Goal: Navigation & Orientation: Find specific page/section

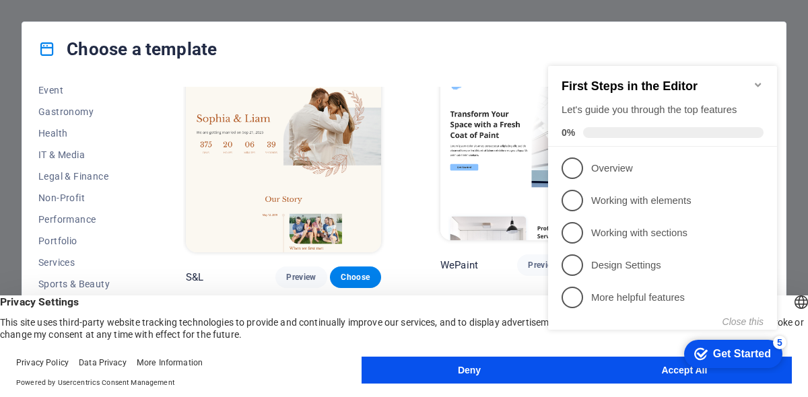
scroll to position [267, 0]
click at [616, 377] on button "Accept All" at bounding box center [684, 370] width 215 height 27
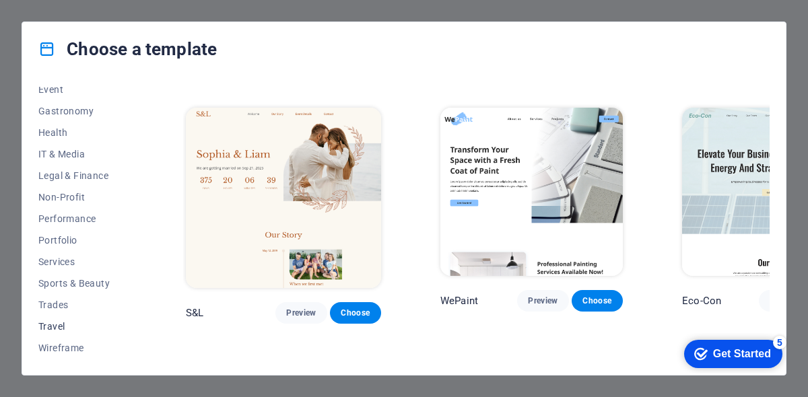
click at [63, 321] on span "Travel" at bounding box center [82, 326] width 88 height 11
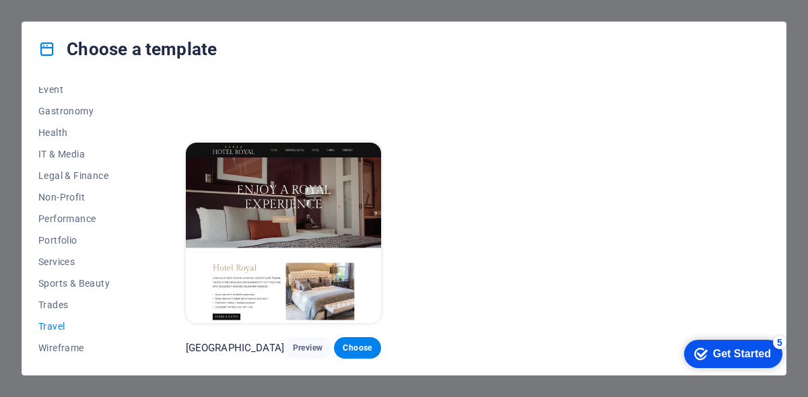
scroll to position [394, 0]
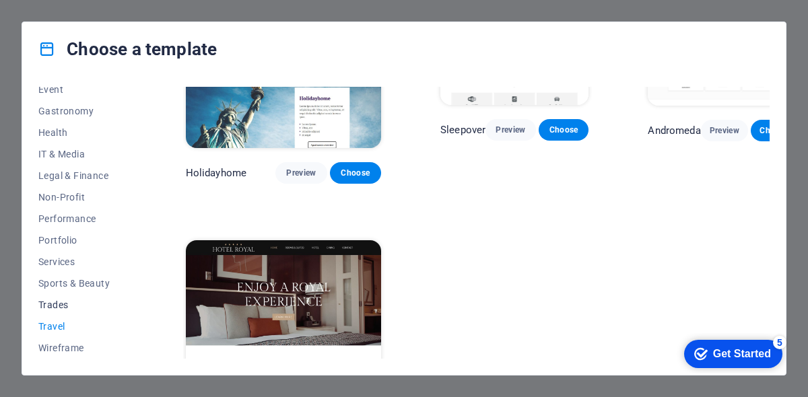
click at [79, 302] on span "Trades" at bounding box center [82, 305] width 88 height 11
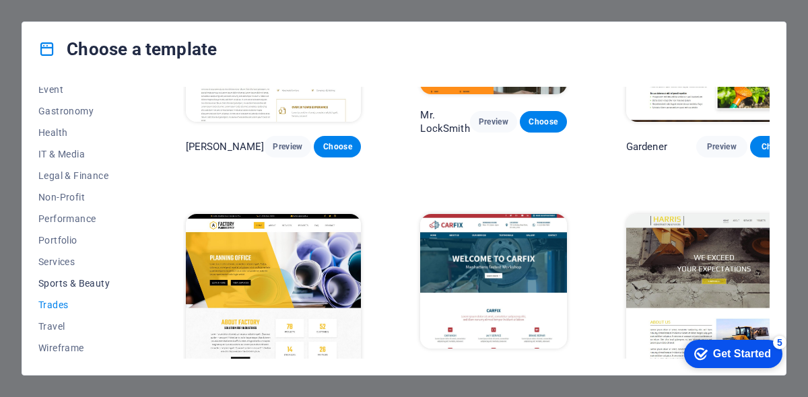
click at [80, 280] on span "Sports & Beauty" at bounding box center [82, 283] width 88 height 11
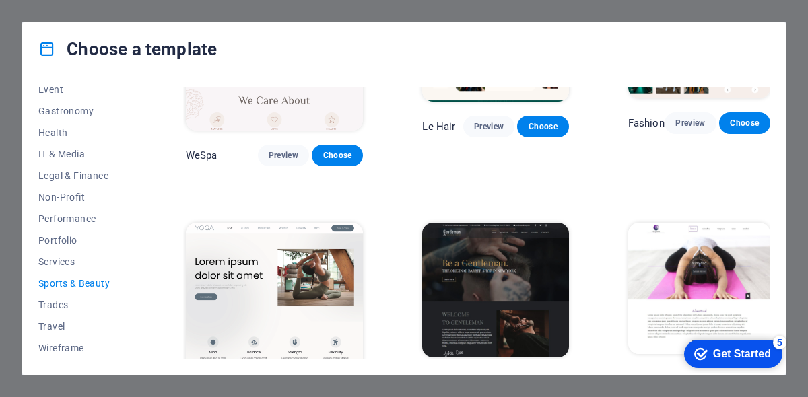
scroll to position [527, 0]
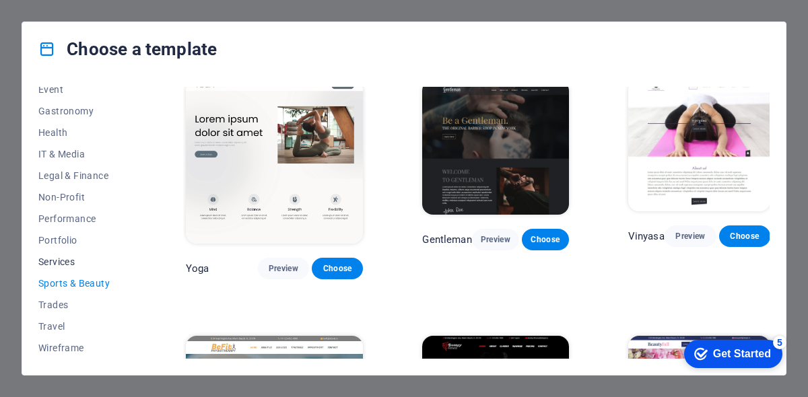
click at [84, 260] on span "Services" at bounding box center [82, 262] width 88 height 11
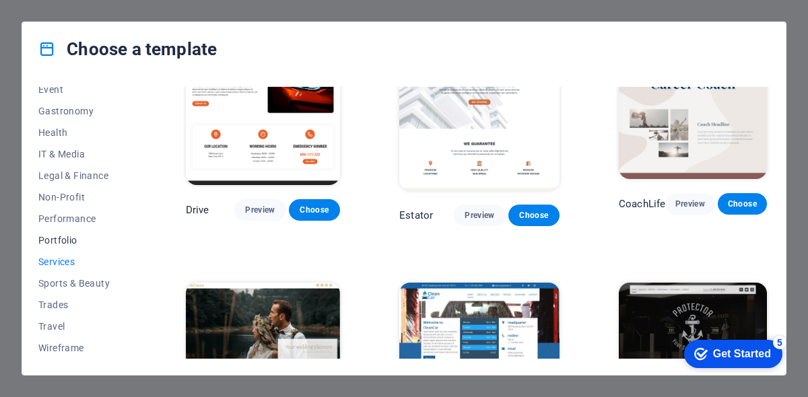
click at [88, 245] on span "Portfolio" at bounding box center [82, 240] width 88 height 11
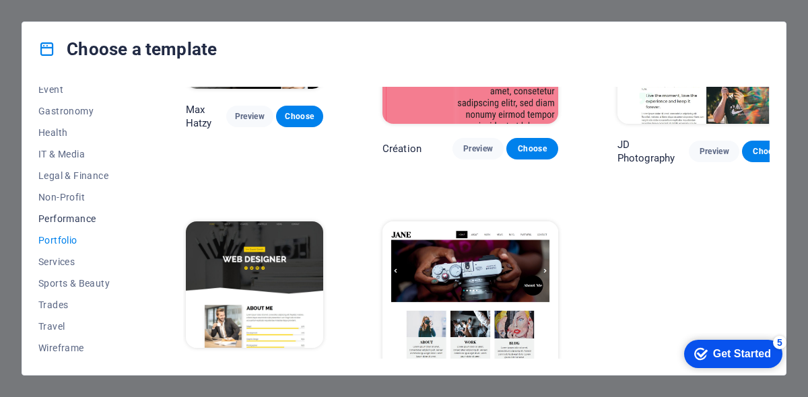
click at [98, 217] on span "Performance" at bounding box center [82, 218] width 88 height 11
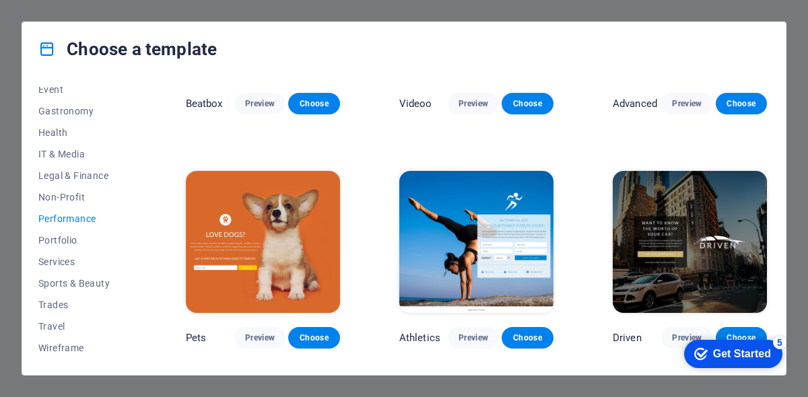
scroll to position [426, 0]
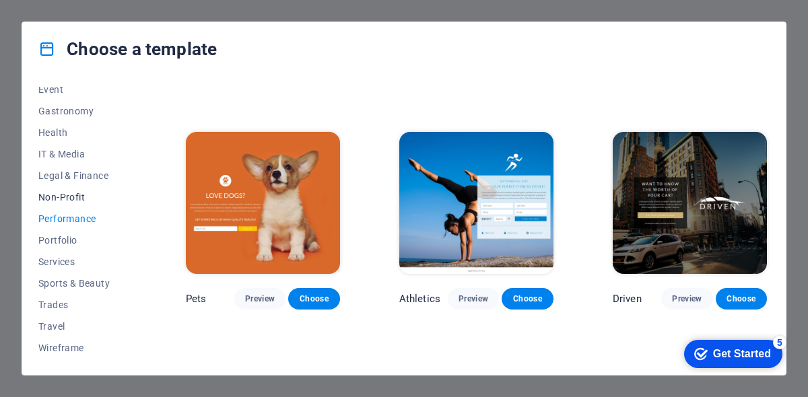
click at [102, 195] on span "Non-Profit" at bounding box center [82, 197] width 88 height 11
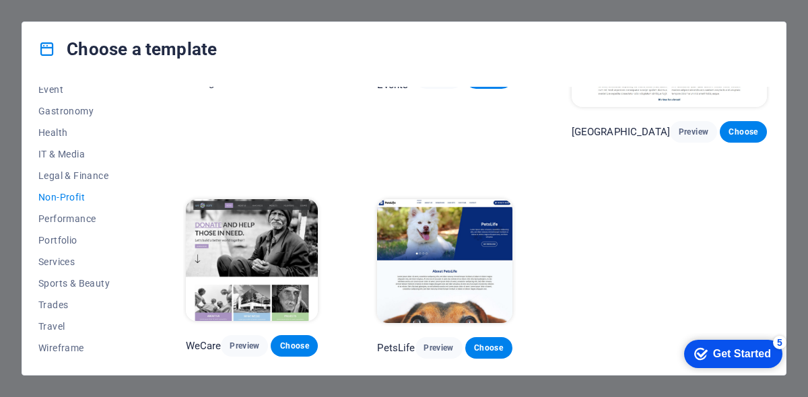
scroll to position [0, 0]
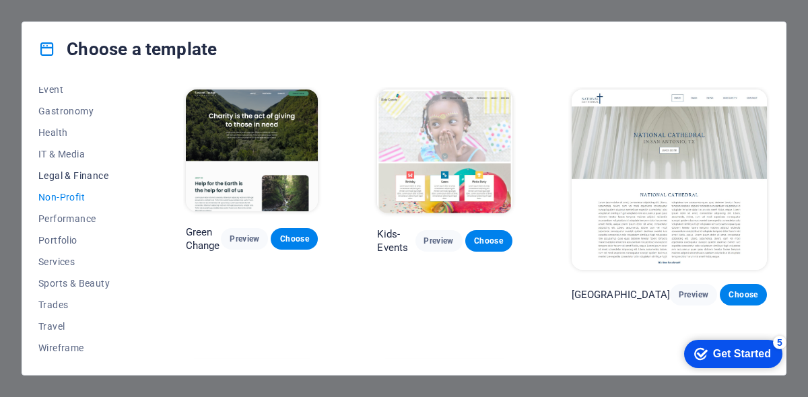
click at [98, 170] on span "Legal & Finance" at bounding box center [82, 175] width 88 height 11
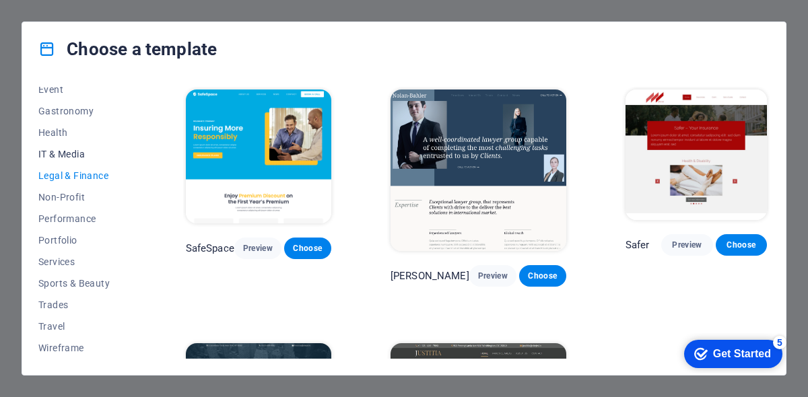
click at [97, 153] on span "IT & Media" at bounding box center [82, 154] width 88 height 11
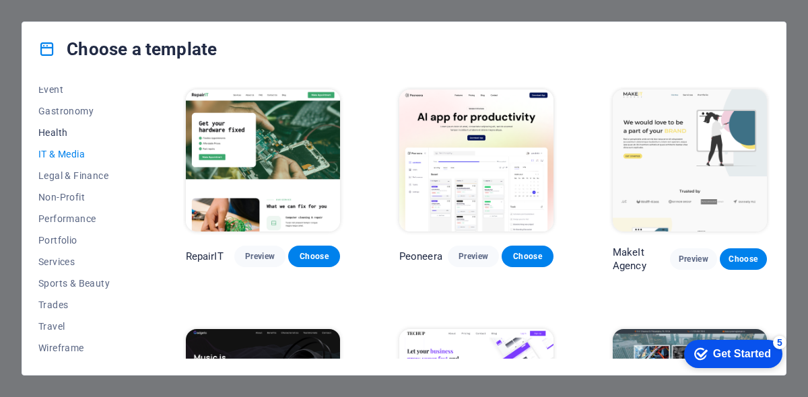
click at [95, 127] on span "Health" at bounding box center [82, 132] width 88 height 11
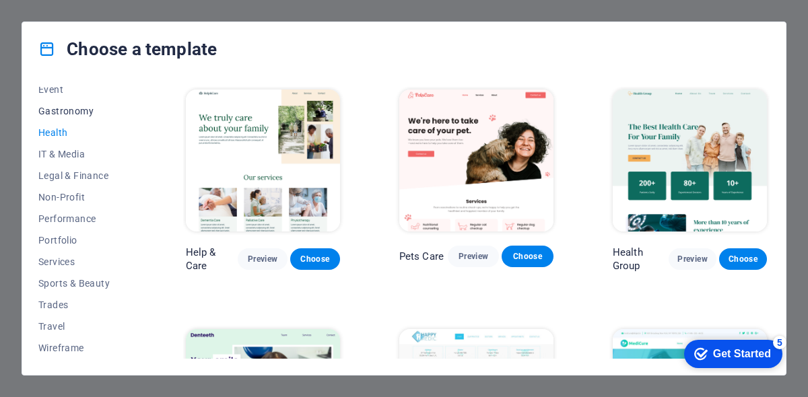
click at [98, 108] on span "Gastronomy" at bounding box center [82, 111] width 88 height 11
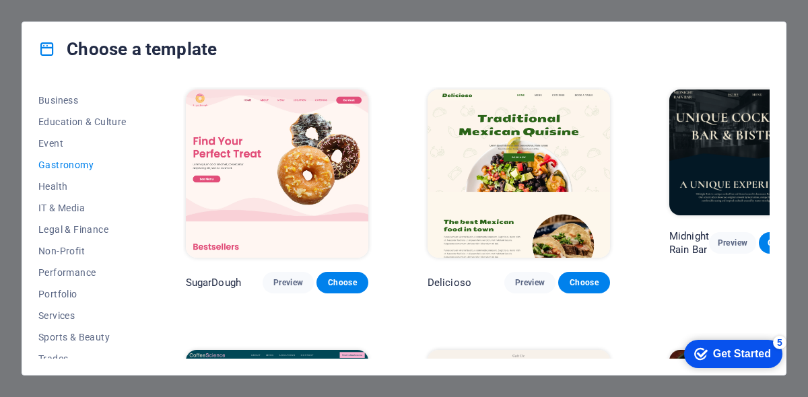
scroll to position [212, 0]
click at [83, 144] on span "Event" at bounding box center [82, 144] width 88 height 11
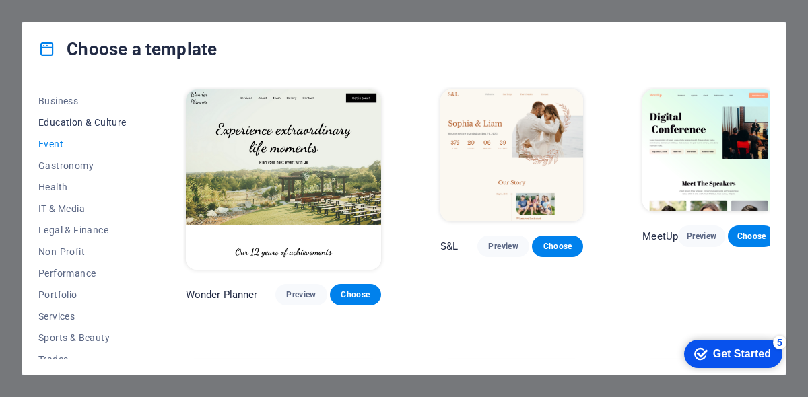
click at [94, 129] on button "Education & Culture" at bounding box center [82, 123] width 88 height 22
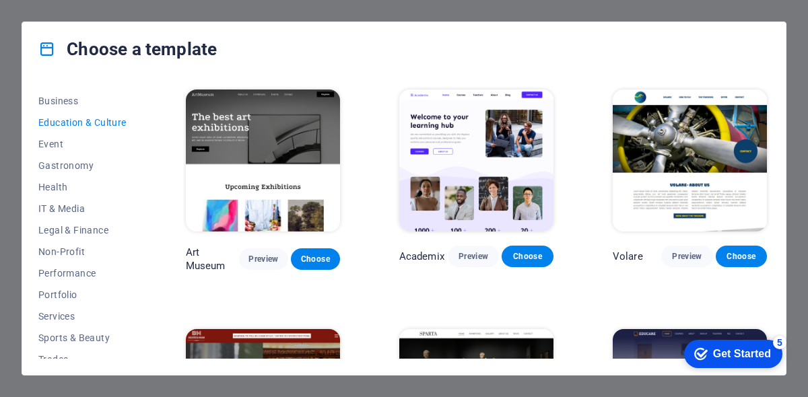
scroll to position [125, 0]
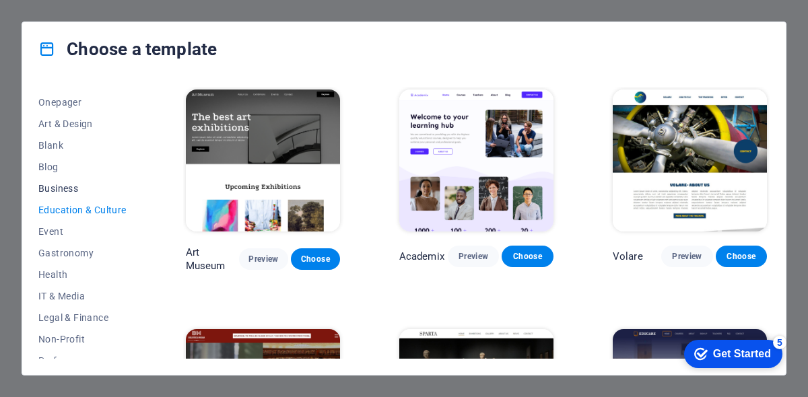
click at [81, 191] on span "Business" at bounding box center [82, 188] width 88 height 11
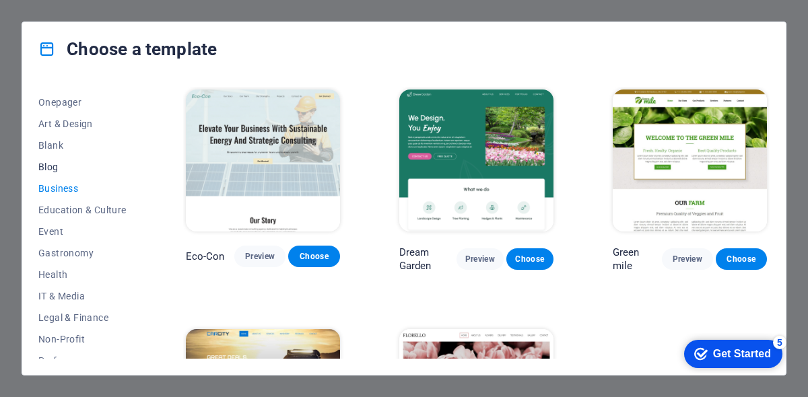
click at [85, 162] on span "Blog" at bounding box center [82, 167] width 88 height 11
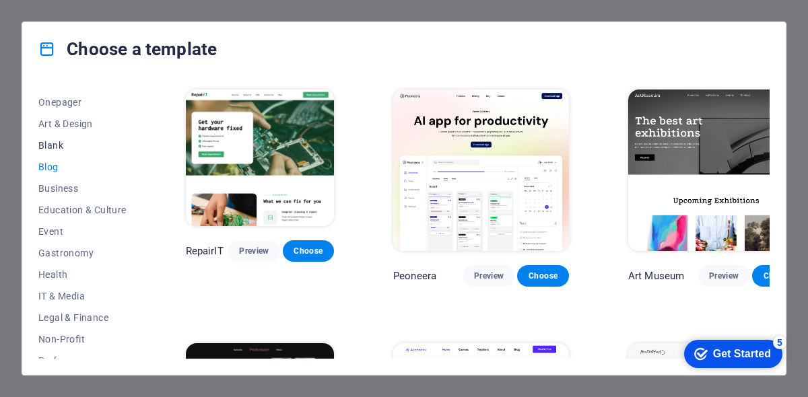
click at [90, 146] on span "Blank" at bounding box center [82, 145] width 88 height 11
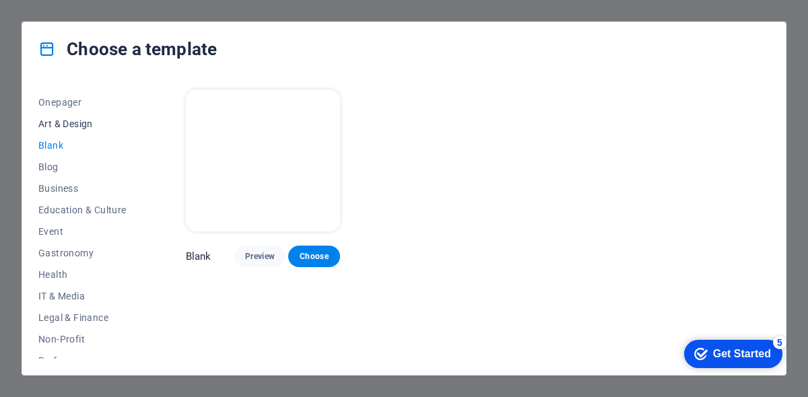
click at [98, 125] on span "Art & Design" at bounding box center [82, 124] width 88 height 11
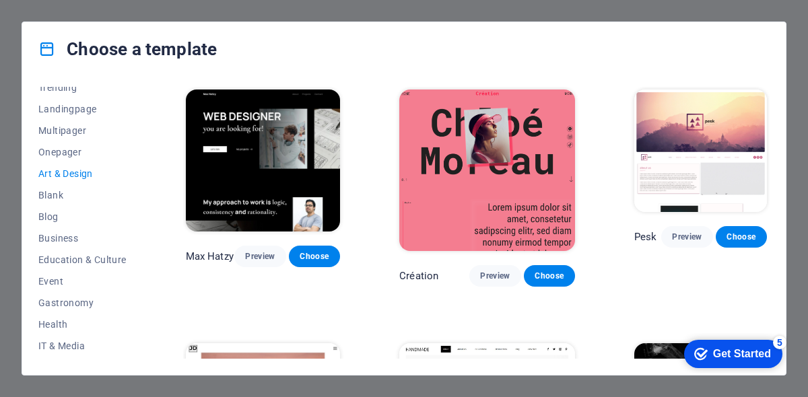
scroll to position [71, 0]
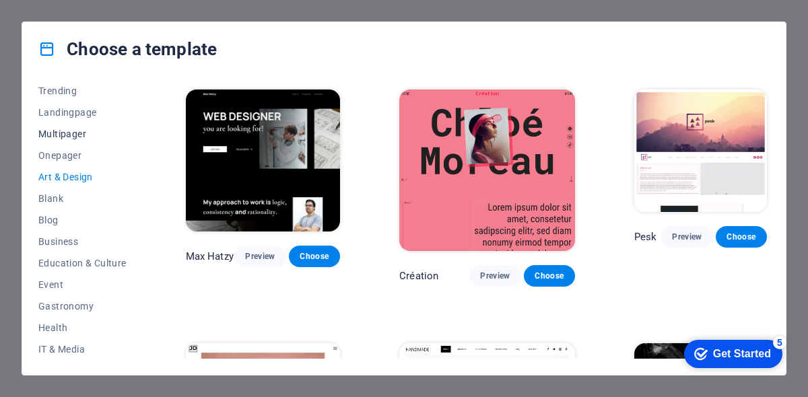
click at [93, 138] on span "Multipager" at bounding box center [82, 134] width 88 height 11
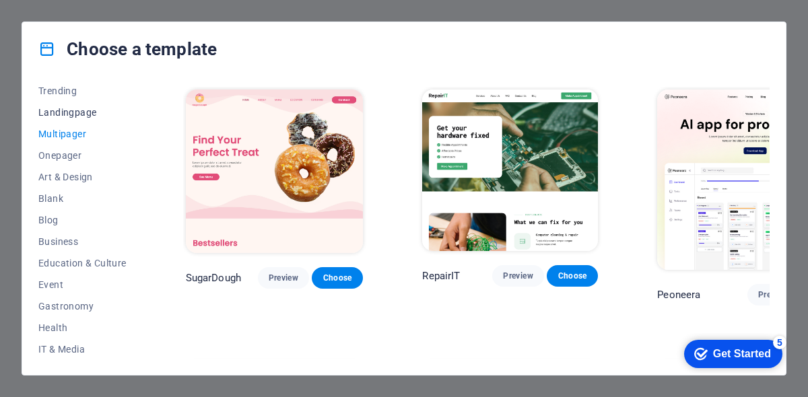
click at [78, 119] on button "Landingpage" at bounding box center [82, 113] width 88 height 22
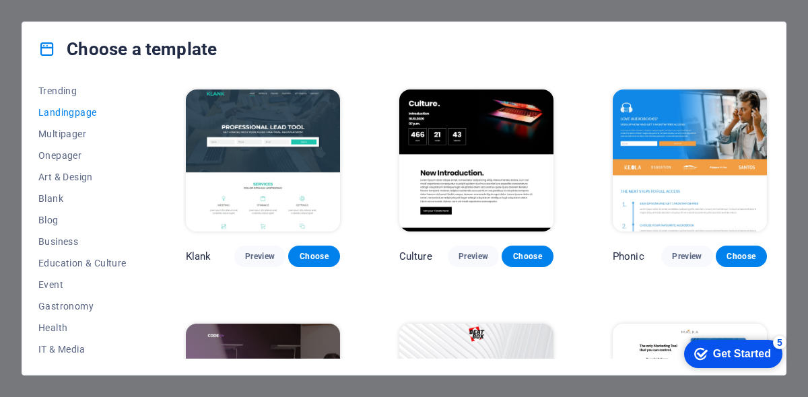
click at [82, 82] on div "All Templates My Templates New Trending Landingpage Multipager Onepager Art & D…" at bounding box center [404, 225] width 764 height 299
click at [81, 91] on span "Trending" at bounding box center [82, 91] width 88 height 11
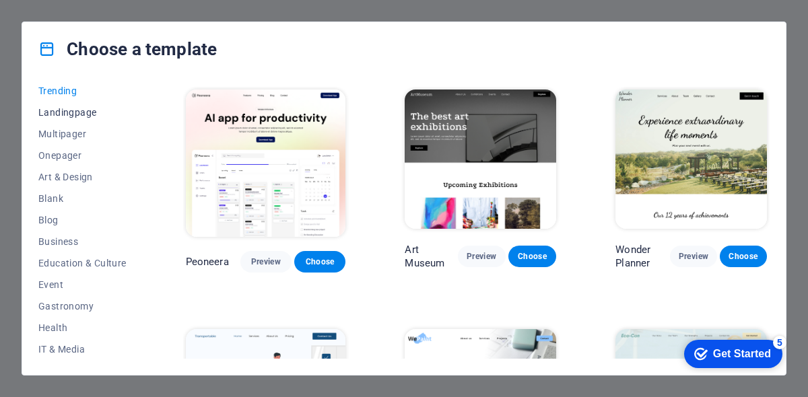
scroll to position [0, 0]
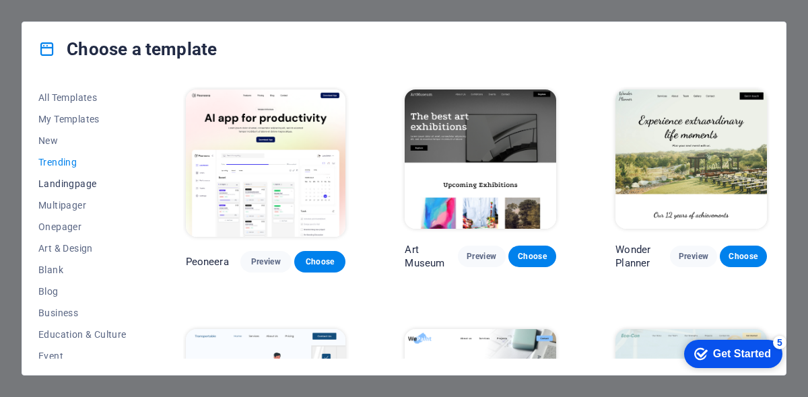
click at [86, 114] on span "My Templates" at bounding box center [82, 119] width 88 height 11
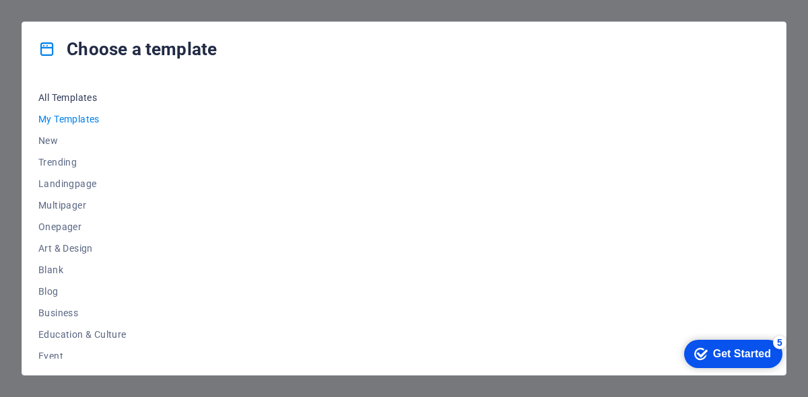
click at [93, 90] on button "All Templates" at bounding box center [82, 98] width 88 height 22
